Goal: Check status

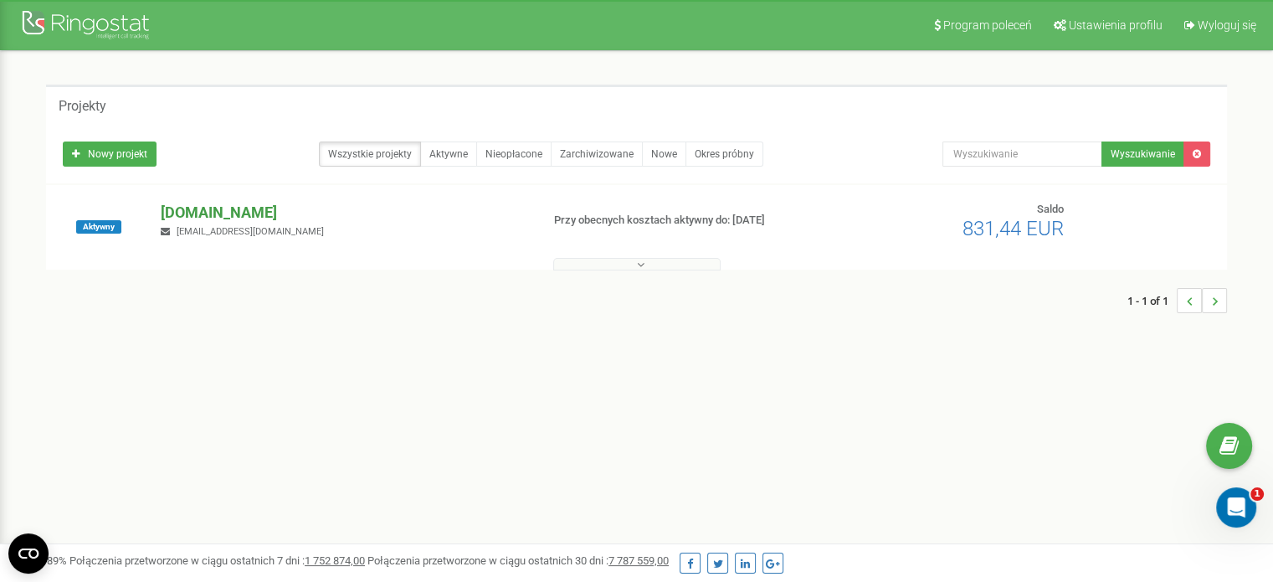
click at [252, 213] on p "[DOMAIN_NAME]" at bounding box center [344, 213] width 366 height 22
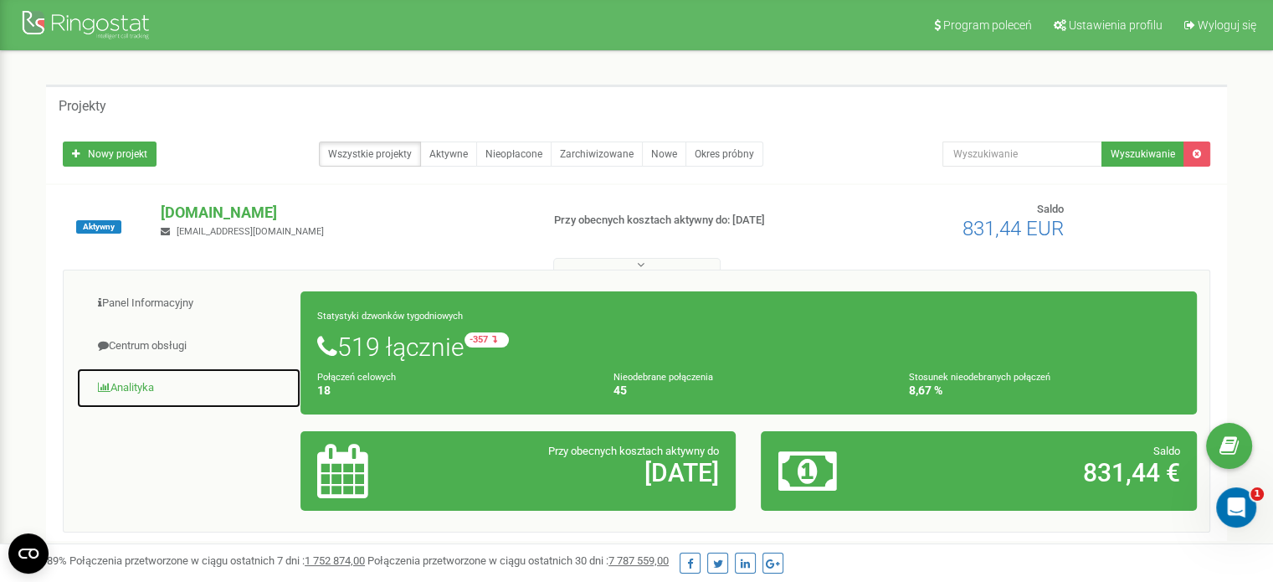
click at [139, 389] on link "Analityka" at bounding box center [188, 388] width 225 height 41
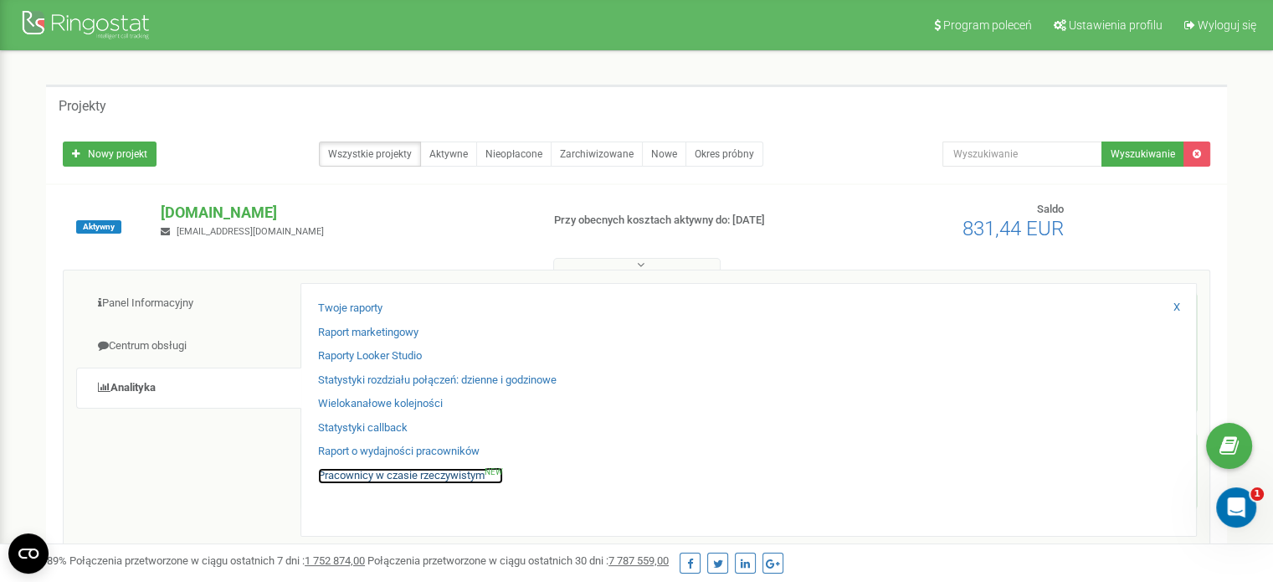
click at [429, 476] on link "Pracownicy w czasie rzeczywistym NEW" at bounding box center [410, 476] width 185 height 16
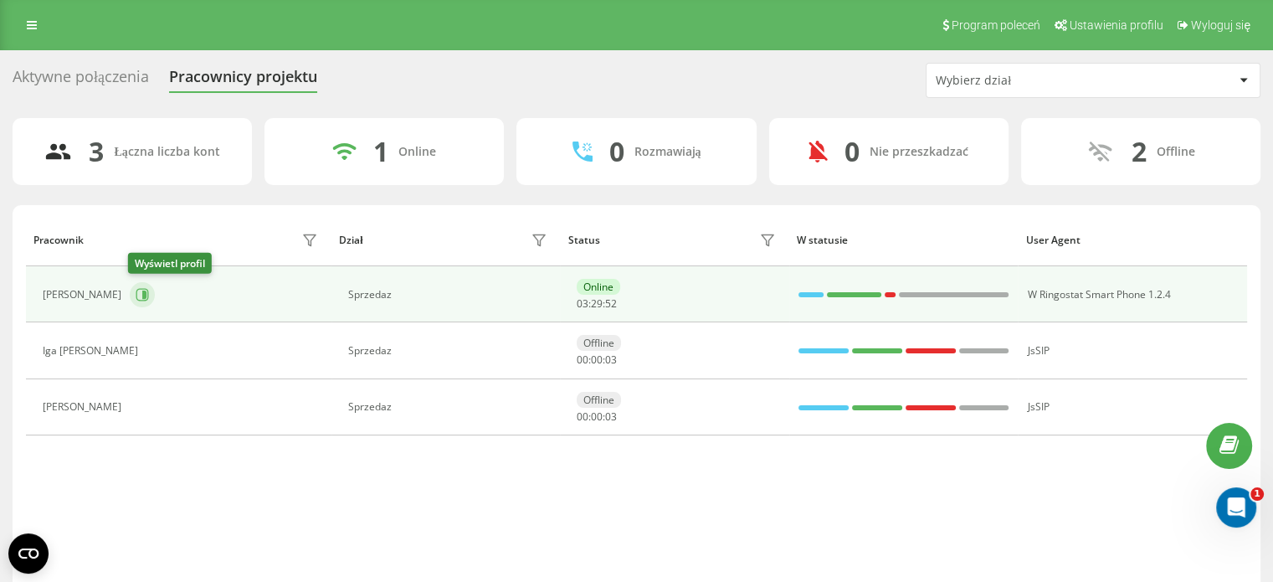
click at [136, 291] on icon at bounding box center [142, 294] width 13 height 13
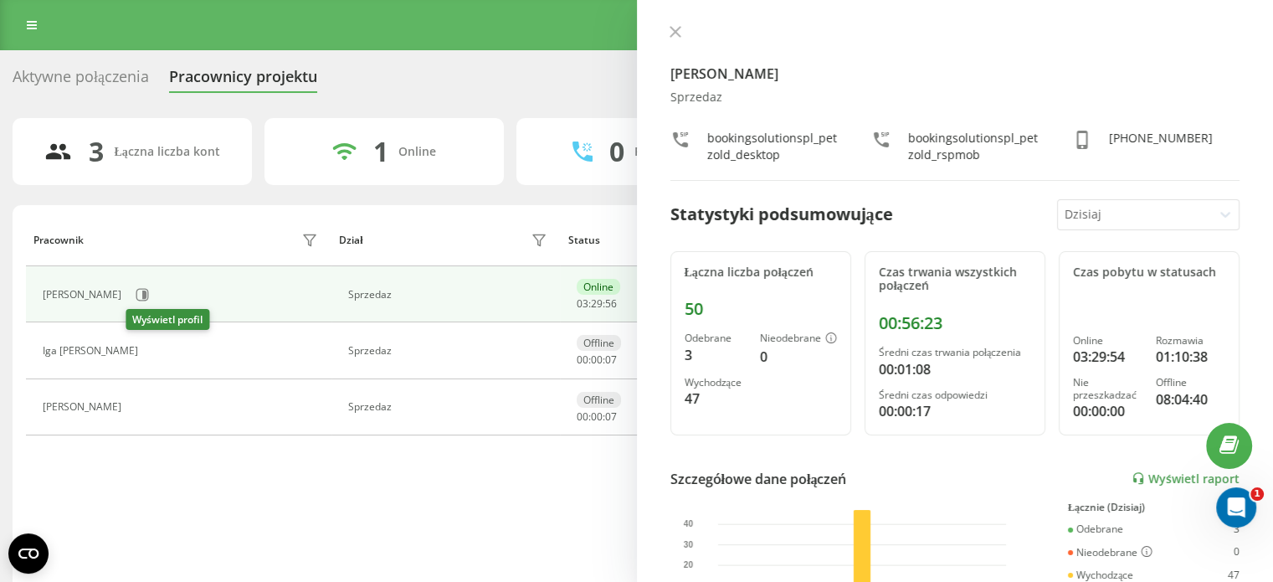
click at [150, 351] on icon at bounding box center [156, 350] width 13 height 13
